Goal: Task Accomplishment & Management: Manage account settings

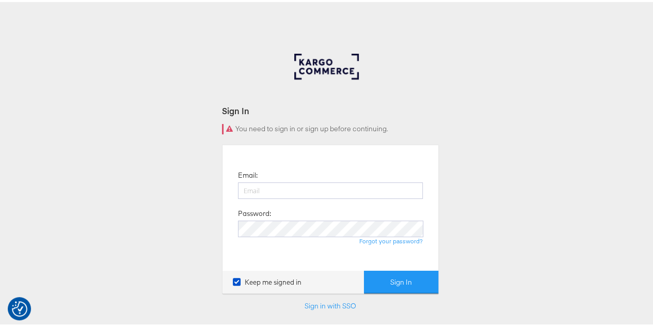
click at [311, 119] on form "Sign In You need to sign in or sign up before continuing. Email: Password: Forg…" at bounding box center [330, 221] width 217 height 236
click at [306, 194] on input "email" at bounding box center [330, 188] width 185 height 17
click at [464, 126] on div "Sign In You need to sign in or sign up before continuing. Email: Password: Forg…" at bounding box center [330, 310] width 661 height 516
click at [315, 187] on input "email" at bounding box center [330, 188] width 185 height 17
click at [250, 10] on body "We value your privacy We use cookies to enhance your browsing experience, serve…" at bounding box center [330, 284] width 661 height 568
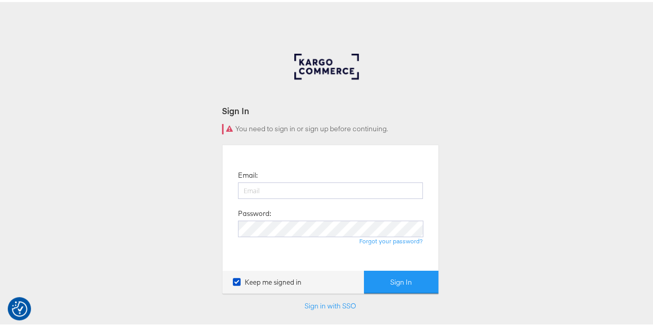
click at [444, 56] on div "Sign In You need to sign in or sign up before continuing. Email: Password: Forg…" at bounding box center [330, 310] width 661 height 516
click at [545, 121] on div "Sign In You need to sign in or sign up before continuing. Email: Password: Forg…" at bounding box center [330, 310] width 661 height 516
click at [233, 280] on icon at bounding box center [237, 280] width 8 height 8
click at [0, 0] on input "Keep me signed in" at bounding box center [0, 0] width 0 height 0
click at [503, 227] on div "Sign In You need to sign in or sign up before continuing. Email: Password: Forg…" at bounding box center [330, 310] width 661 height 516
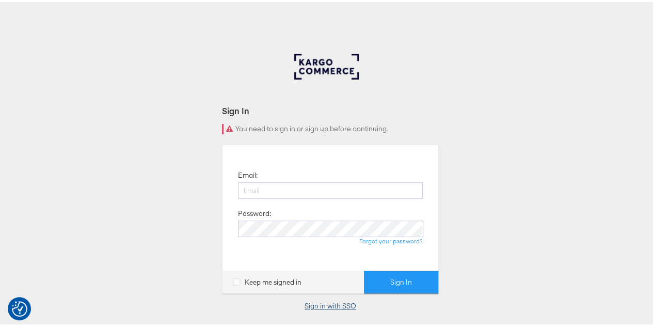
click at [318, 307] on link "Sign in with SSO" at bounding box center [331, 303] width 52 height 9
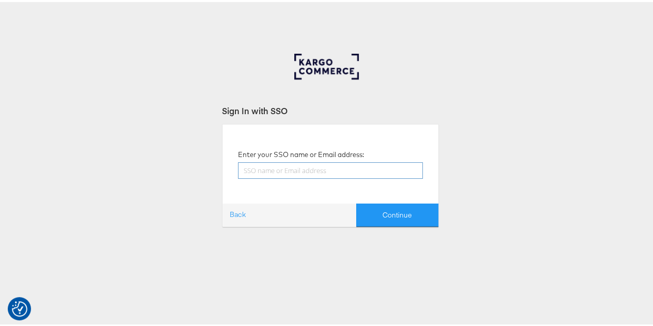
click at [324, 168] on input "text" at bounding box center [330, 168] width 185 height 17
type input "Nidhi.Vijayvargiya@Groump.com"
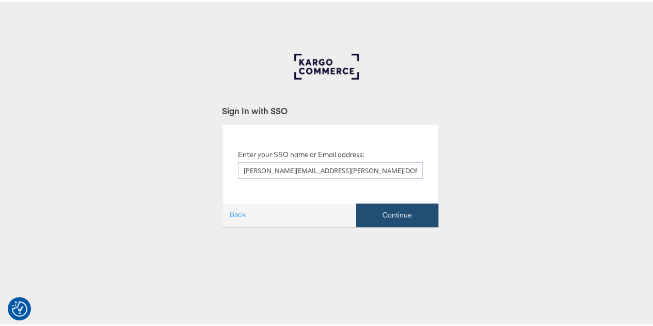
click at [386, 216] on button "Continue" at bounding box center [397, 212] width 82 height 23
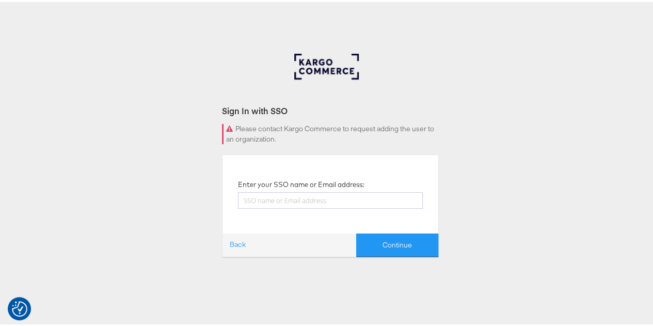
drag, startPoint x: 22, startPoint y: 1, endPoint x: 97, endPoint y: 1, distance: 75.4
click at [116, 7] on body "We value your privacy We use cookies to enhance your browsing experience, serve…" at bounding box center [330, 284] width 661 height 568
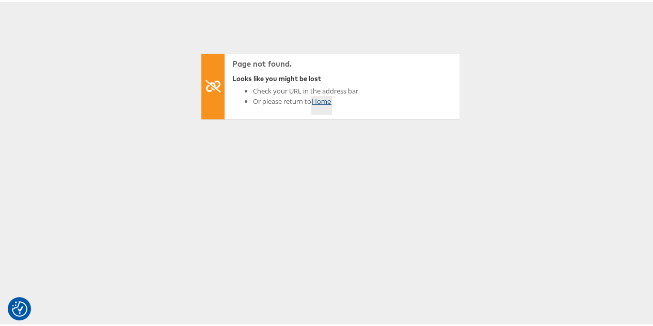
click at [322, 99] on link "Home" at bounding box center [321, 103] width 21 height 19
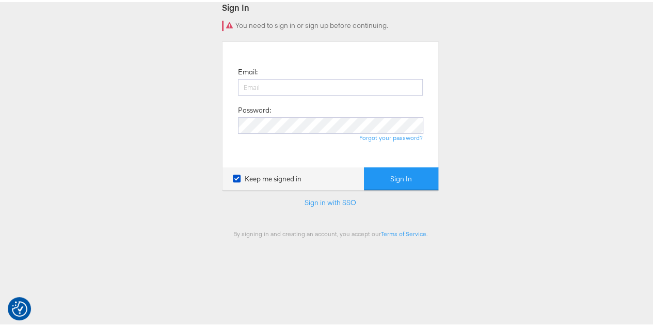
scroll to position [52, 0]
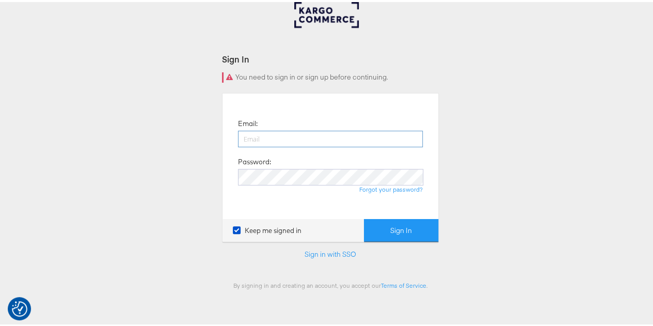
click at [298, 138] on input "email" at bounding box center [330, 137] width 185 height 17
click at [501, 170] on div "Sign In You need to sign in or sign up before continuing. Email: Password: Forg…" at bounding box center [330, 258] width 661 height 516
click at [325, 248] on link "Sign in with SSO" at bounding box center [331, 251] width 52 height 9
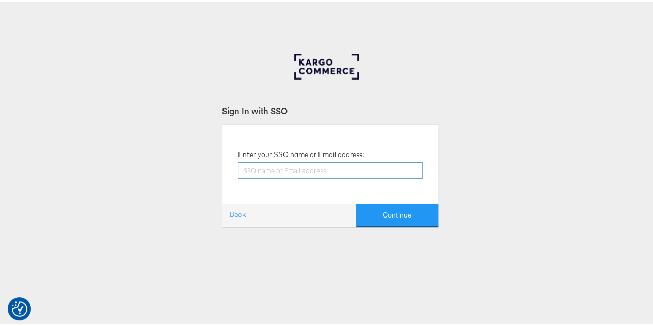
click at [342, 168] on input "text" at bounding box center [330, 168] width 185 height 17
type input "[PERSON_NAME][EMAIL_ADDRESS][PERSON_NAME][DOMAIN_NAME]"
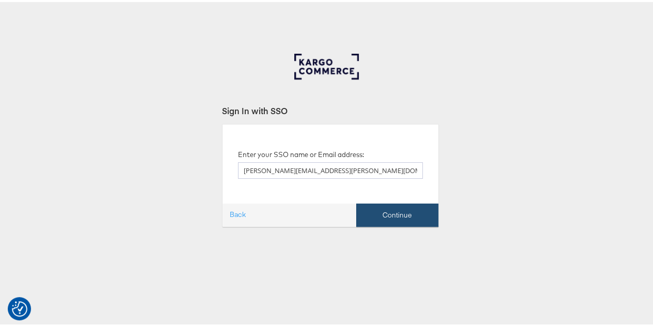
click at [382, 213] on button "Continue" at bounding box center [397, 212] width 82 height 23
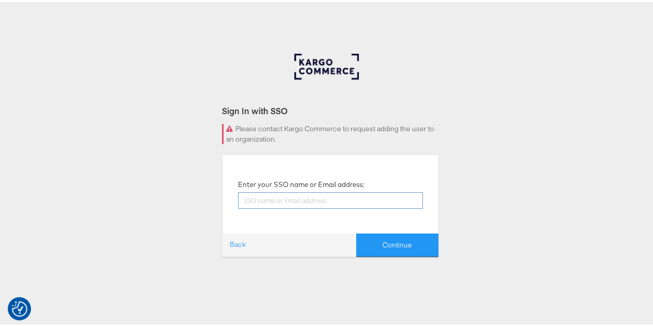
click at [330, 197] on input "text" at bounding box center [330, 198] width 185 height 17
type input "[PERSON_NAME][EMAIL_ADDRESS][PERSON_NAME][DOMAIN_NAME]"
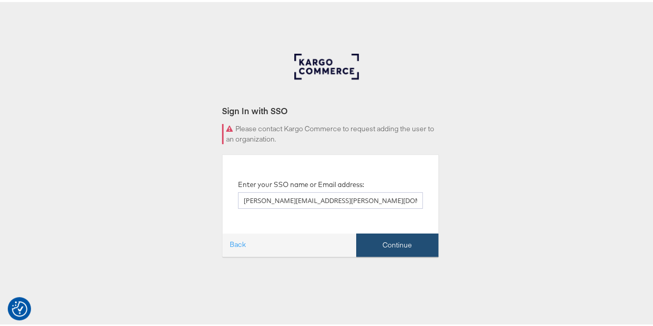
click at [395, 248] on button "Continue" at bounding box center [397, 242] width 82 height 23
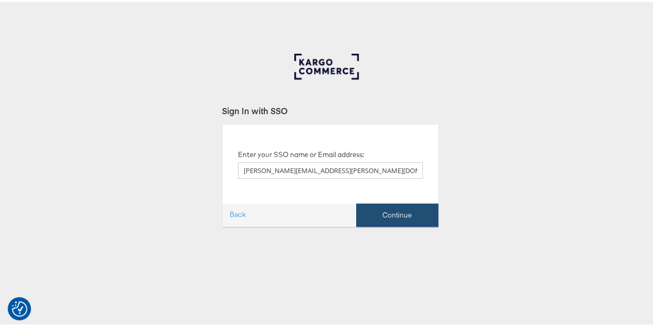
click at [396, 212] on button "Continue" at bounding box center [397, 212] width 82 height 23
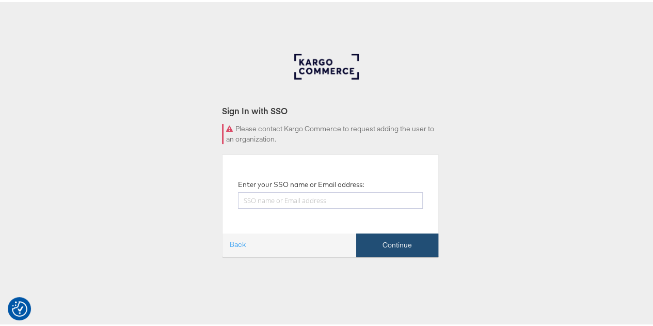
click at [398, 237] on button "Continue" at bounding box center [397, 242] width 82 height 23
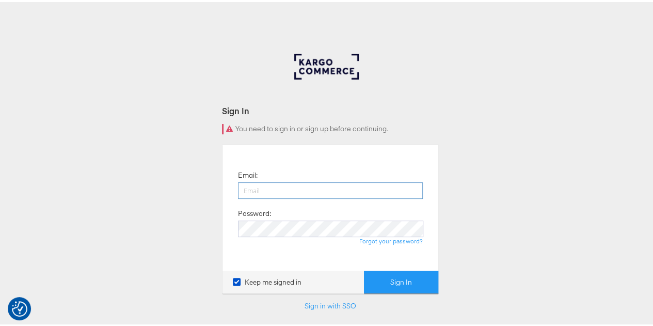
click at [284, 190] on input "email" at bounding box center [330, 188] width 185 height 17
click at [277, 189] on input "email" at bounding box center [330, 188] width 185 height 17
click at [570, 162] on div "Sign In You need to sign in or sign up before continuing. Email: Password: Forg…" at bounding box center [330, 310] width 661 height 516
click at [282, 188] on input "email" at bounding box center [330, 188] width 185 height 17
type input "Z"
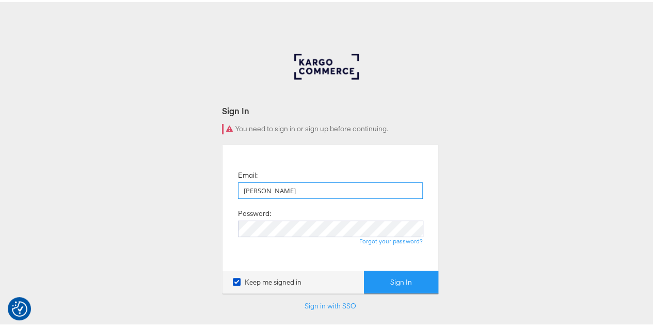
click at [298, 190] on input "Nidhi" at bounding box center [330, 188] width 185 height 17
paste input "nidhi.vijayvargiya@groupm.com"
type input "nidhi.vijayvargiya@groupm.com"
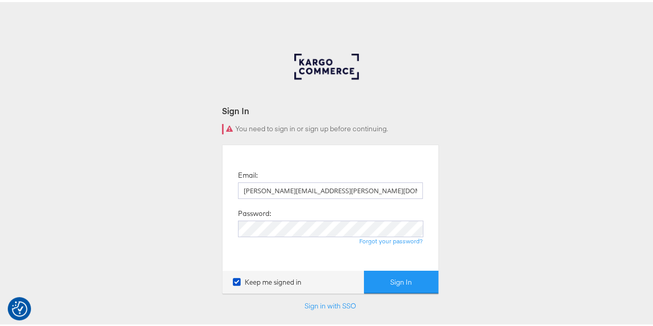
click at [454, 189] on div "Sign In You need to sign in or sign up before continuing. Email: nidhi.vijayvar…" at bounding box center [330, 310] width 661 height 516
click at [486, 233] on div "Sign In You need to sign in or sign up before continuing. Email: nidhi.vijayvar…" at bounding box center [330, 310] width 661 height 516
click at [401, 277] on button "Sign In" at bounding box center [401, 279] width 74 height 23
click at [386, 241] on link "Forgot your password?" at bounding box center [390, 239] width 63 height 8
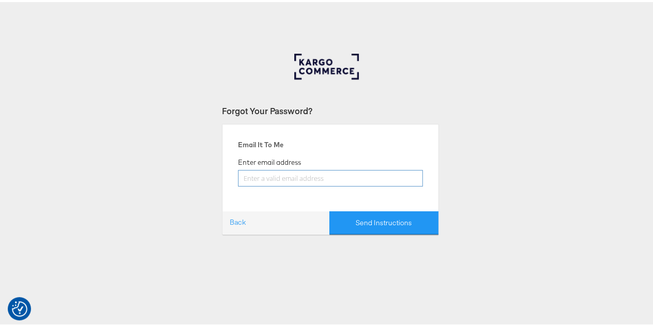
click at [325, 178] on input "email" at bounding box center [330, 176] width 185 height 17
type input "nidhi.vijayvargiya@groupm.com"
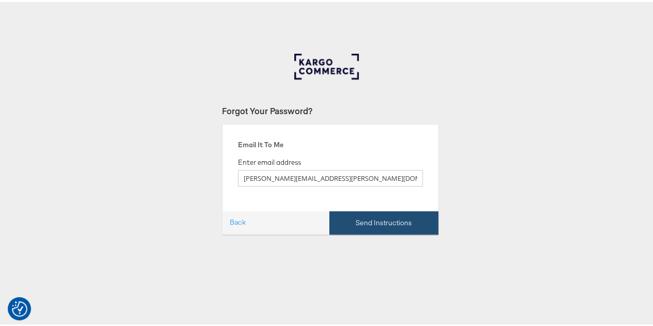
click at [378, 220] on button "Send Instructions" at bounding box center [383, 220] width 109 height 23
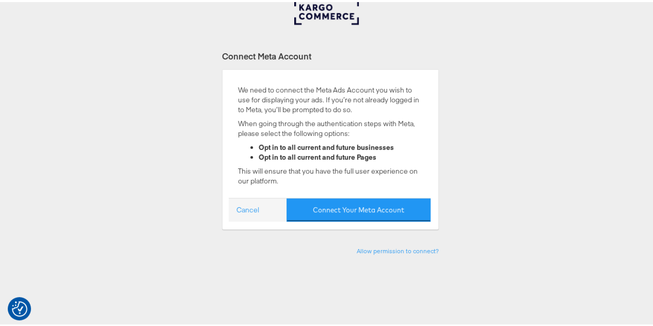
scroll to position [103, 0]
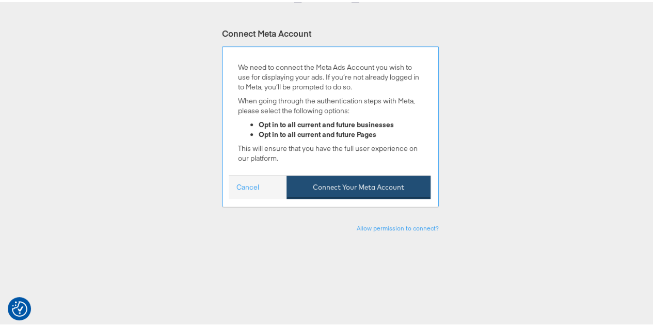
click at [332, 185] on button "Connect Your Meta Account" at bounding box center [358, 184] width 144 height 23
click at [347, 189] on button "Connect Your Meta Account" at bounding box center [358, 184] width 144 height 23
click at [376, 186] on button "Connect Your Meta Account" at bounding box center [358, 184] width 144 height 23
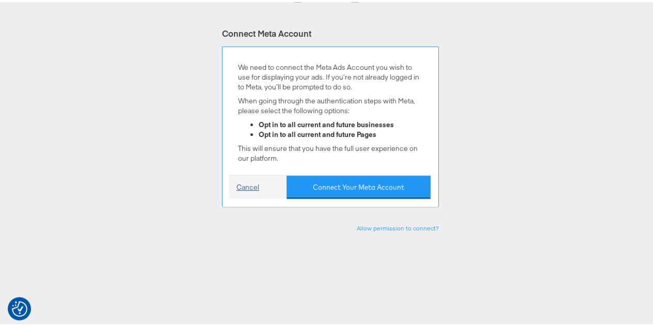
click at [254, 186] on link "Cancel" at bounding box center [247, 185] width 23 height 10
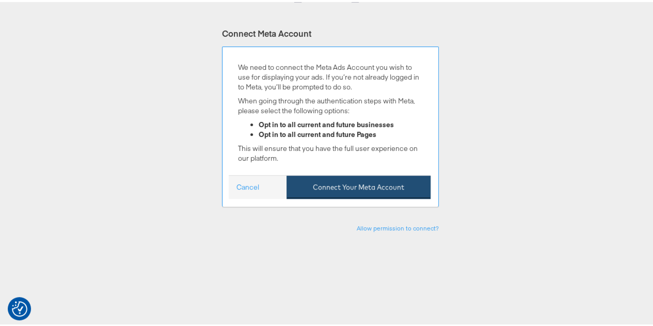
click at [340, 186] on button "Connect Your Meta Account" at bounding box center [358, 184] width 144 height 23
click at [346, 183] on button "Connect Your Meta Account" at bounding box center [358, 184] width 144 height 23
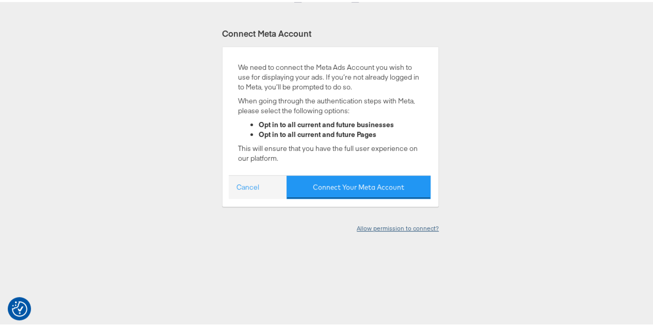
click at [393, 225] on link "Allow permission to connect?" at bounding box center [398, 226] width 82 height 8
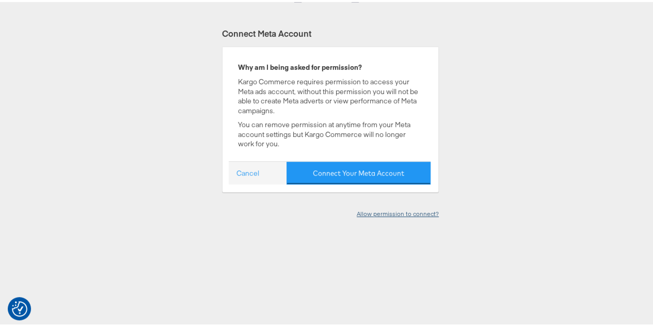
click at [387, 208] on link "Allow permission to connect?" at bounding box center [398, 211] width 82 height 8
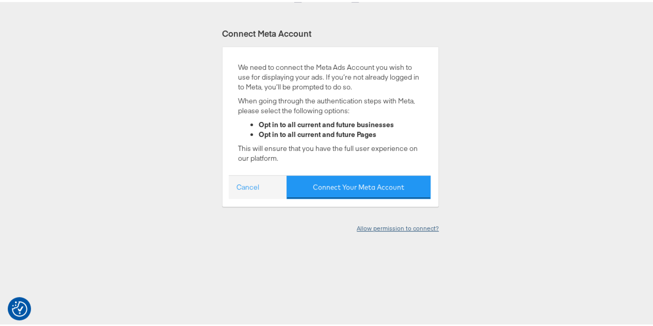
click at [385, 222] on link "Allow permission to connect?" at bounding box center [398, 226] width 82 height 8
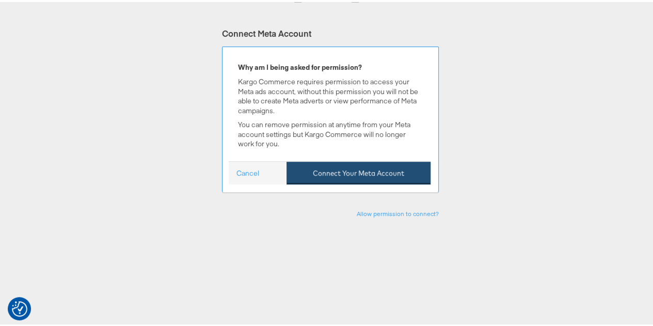
click at [339, 169] on button "Connect Your Meta Account" at bounding box center [358, 170] width 144 height 23
click at [318, 172] on button "Connect Your Meta Account" at bounding box center [358, 170] width 144 height 23
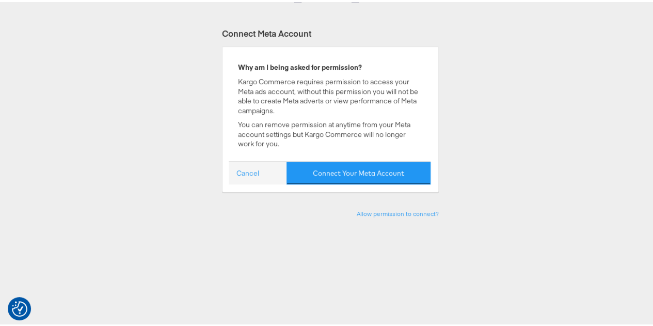
click at [467, 61] on div "Connect Meta Account We need to connect the Meta Ads Account you wish to use fo…" at bounding box center [330, 232] width 661 height 516
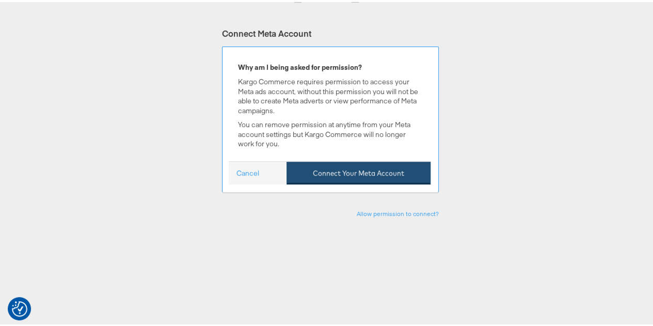
click at [344, 168] on button "Connect Your Meta Account" at bounding box center [358, 170] width 144 height 23
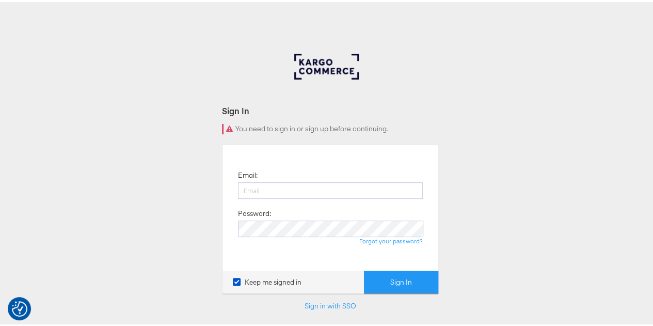
click at [460, 99] on div "Sign In You need to sign in or sign up before continuing. Email: Password: Forg…" at bounding box center [330, 310] width 661 height 516
click at [307, 188] on input "email" at bounding box center [330, 188] width 185 height 17
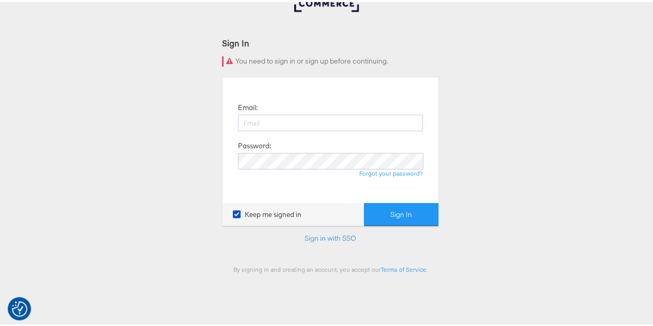
scroll to position [52, 0]
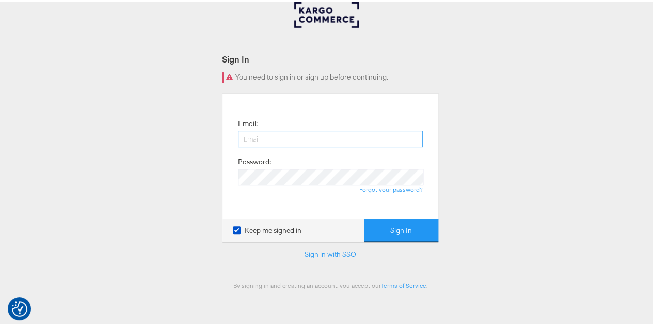
click at [307, 137] on input "email" at bounding box center [330, 137] width 185 height 17
type input "[PERSON_NAME][EMAIL_ADDRESS][PERSON_NAME][DOMAIN_NAME]"
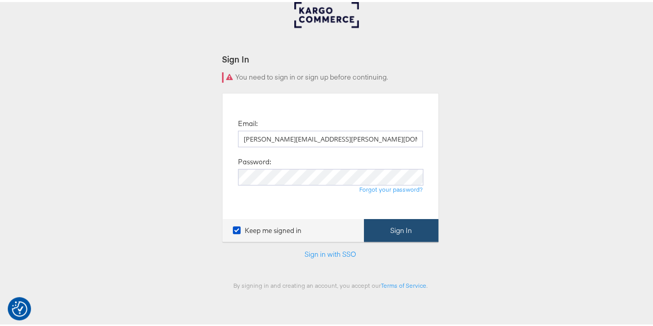
click at [425, 230] on button "Sign In" at bounding box center [401, 228] width 74 height 23
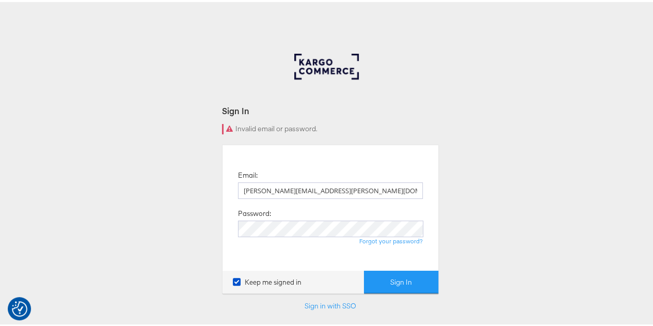
click at [452, 208] on div "Sign In Invalid email or password. Email: nidhi.vijayvargiya@groupm.com Passwor…" at bounding box center [330, 310] width 661 height 516
click at [325, 188] on input "email" at bounding box center [330, 188] width 185 height 17
type input "nidhi.vijayvargiya@groupm.com"
click at [503, 213] on div "Sign In You need to sign in or sign up before continuing. Email: nidhi.vijayvar…" at bounding box center [330, 310] width 661 height 516
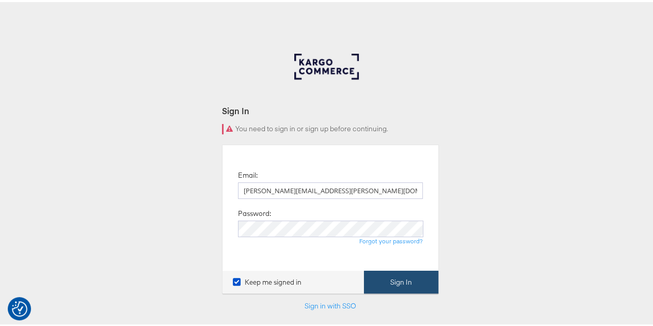
click at [404, 277] on button "Sign In" at bounding box center [401, 279] width 74 height 23
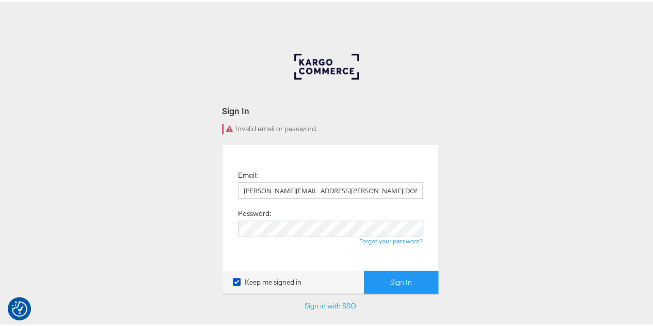
click at [404, 277] on button "Sign In" at bounding box center [401, 279] width 74 height 23
